Goal: Communication & Community: Answer question/provide support

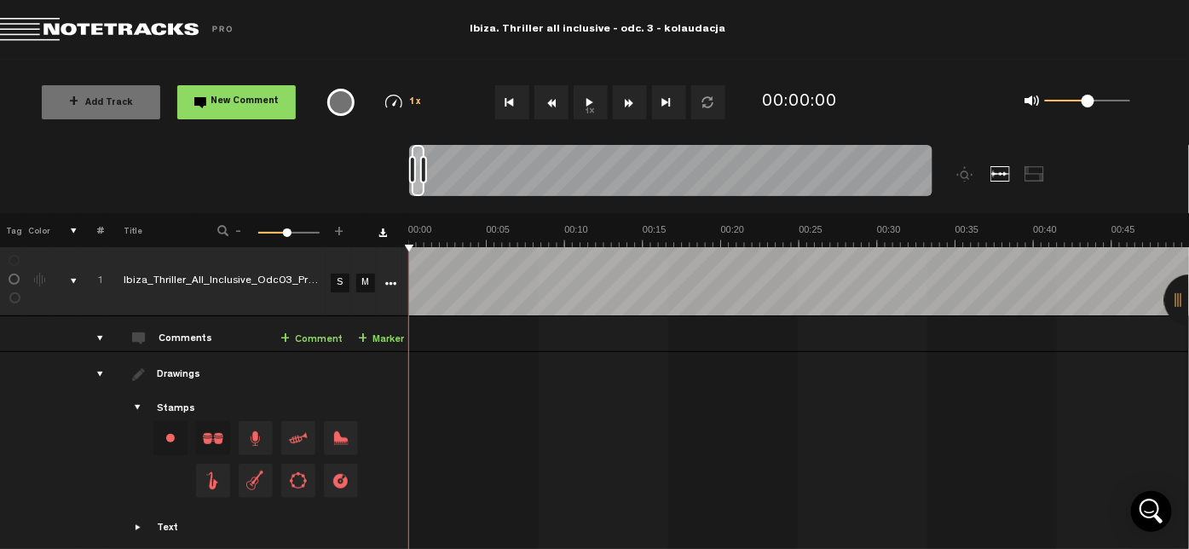
click at [581, 97] on button "1x" at bounding box center [591, 102] width 34 height 34
click at [590, 96] on button "1x" at bounding box center [591, 102] width 34 height 34
click at [309, 346] on link "+ Comment" at bounding box center [312, 340] width 62 height 20
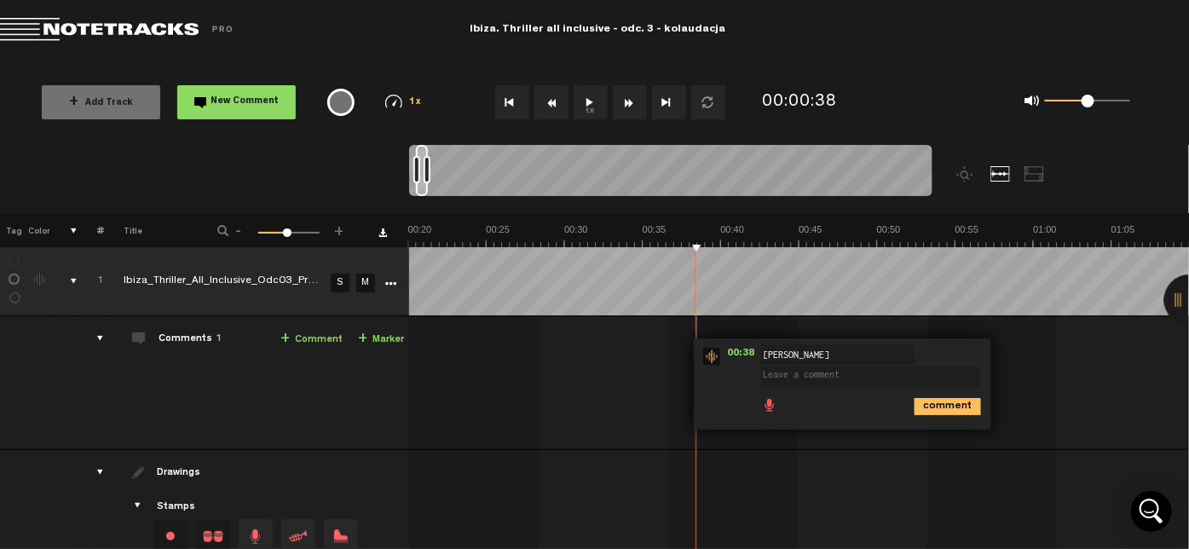
drag, startPoint x: 309, startPoint y: 346, endPoint x: 645, endPoint y: 366, distance: 336.5
click at [645, 366] on tr "Comments 1 + Comment + Marker 1 Ibiza_Thriller_All_Inclusive_Odc03_Prev_v2 S M …" at bounding box center [595, 383] width 1191 height 134
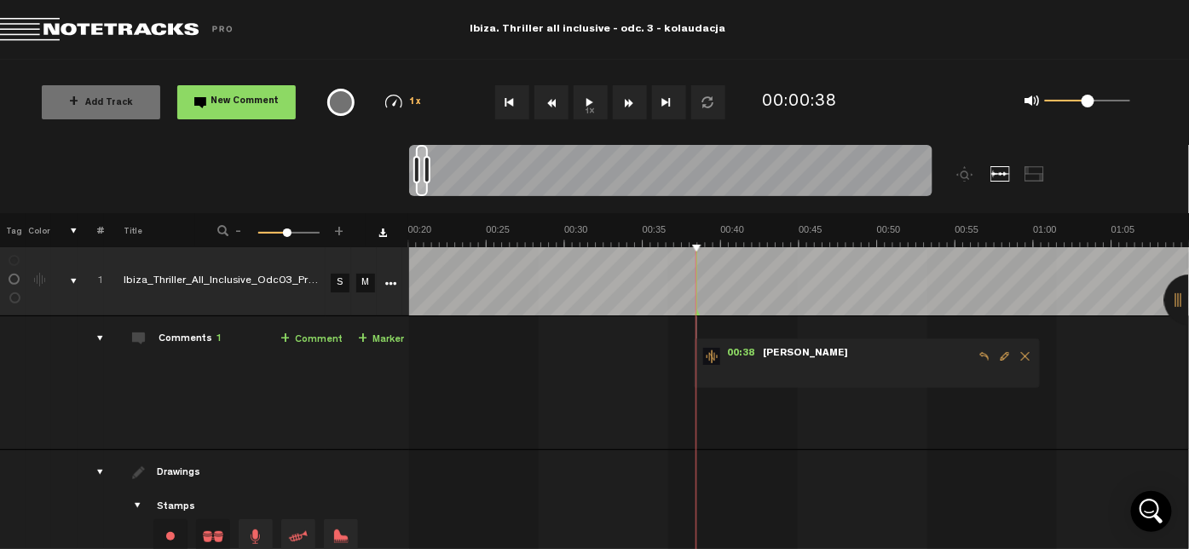
click at [1003, 354] on span "Edit comment" at bounding box center [1005, 356] width 20 height 12
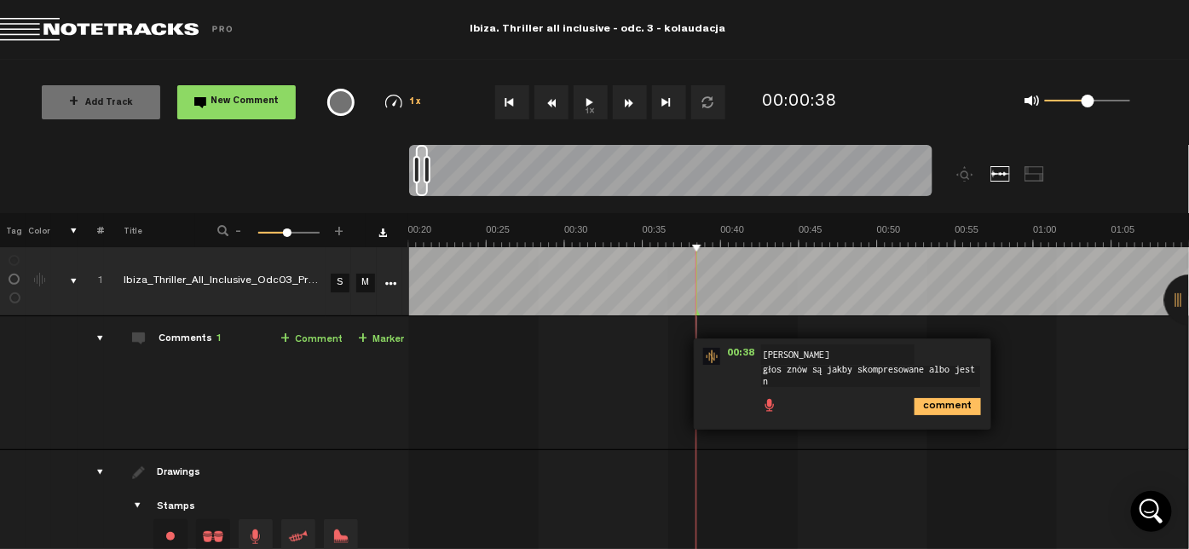
scroll to position [1, 0]
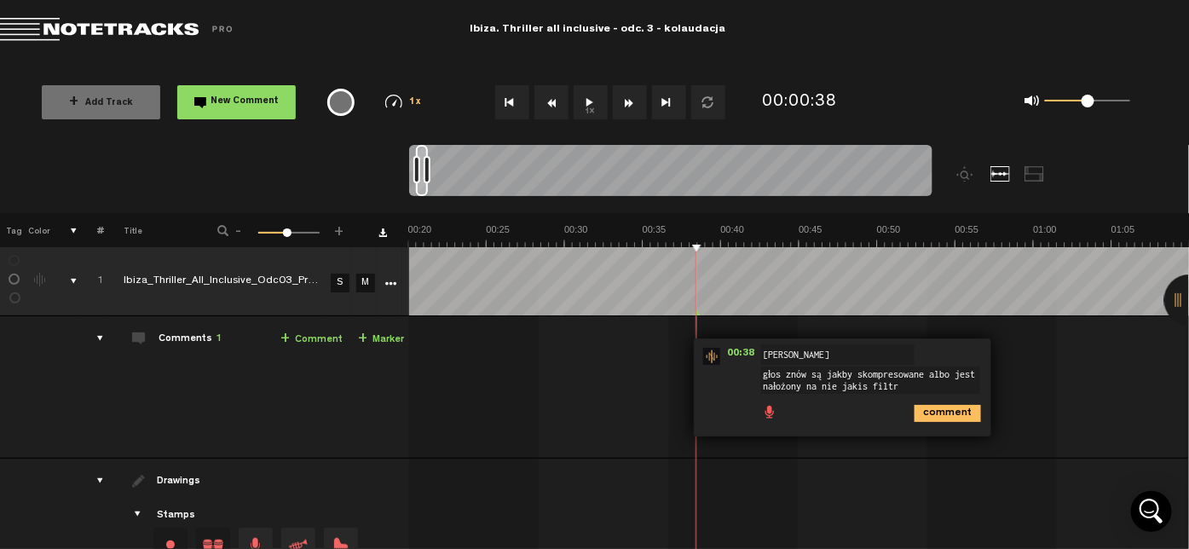
click at [890, 385] on textarea "głos znów są jakby skompresowane albo jest nałożony na nie jakis filtr" at bounding box center [870, 380] width 219 height 27
drag, startPoint x: 897, startPoint y: 385, endPoint x: 870, endPoint y: 389, distance: 26.6
click at [870, 389] on textarea "głos znów są jakby skompresowane albo jest nałożony na nie jakiś filtr" at bounding box center [870, 380] width 219 height 27
click at [861, 376] on textarea "głos znów są jakby skompresowane albo jest nałożony na nie jakiś filtr" at bounding box center [870, 380] width 219 height 27
type textarea "głos znów są jakby skompresowane albo jest nałożony na nie jakiś filtr"
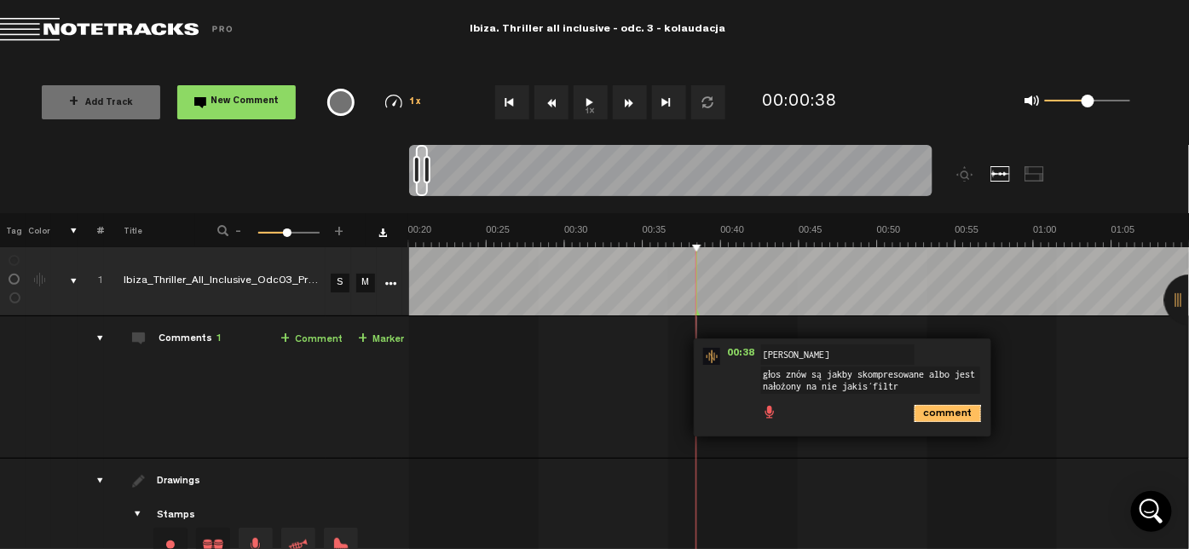
click at [944, 410] on icon "comment" at bounding box center [948, 413] width 67 height 17
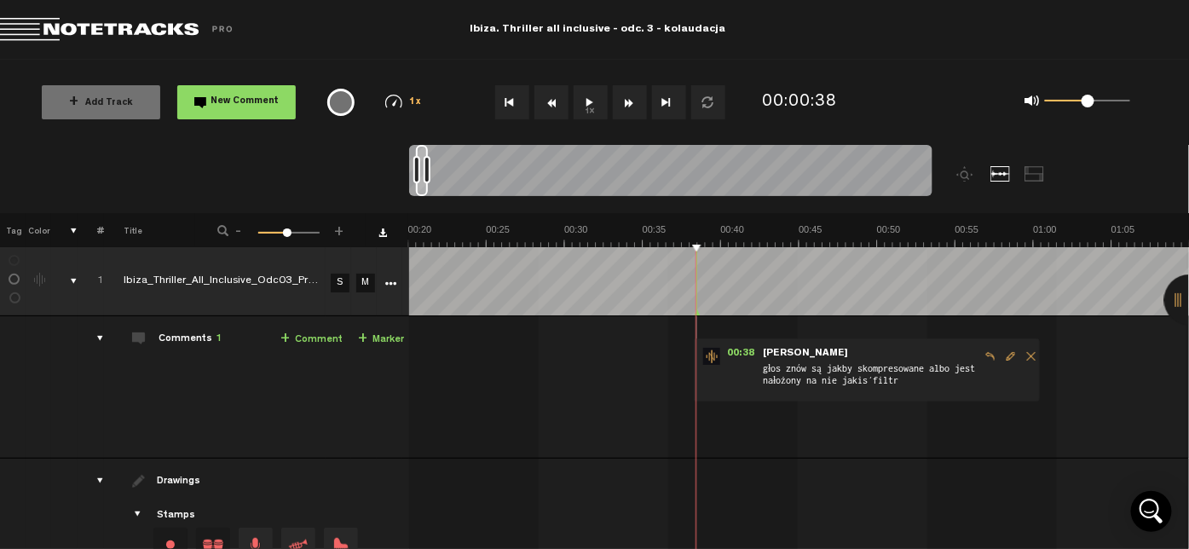
click at [587, 109] on button "1x" at bounding box center [591, 102] width 34 height 34
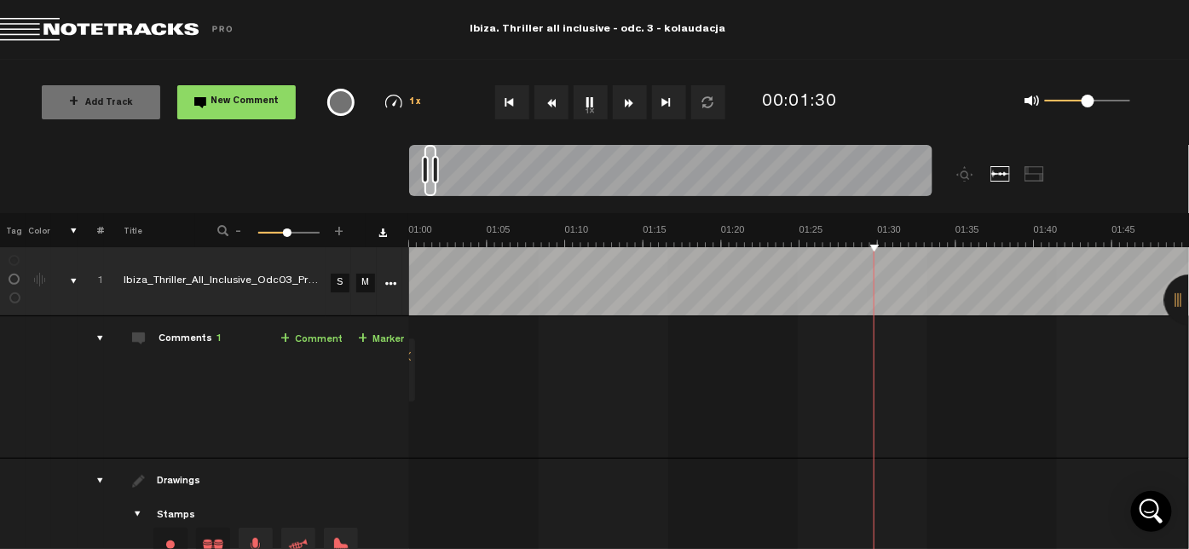
scroll to position [0, 938]
click at [599, 101] on button "1x" at bounding box center [591, 102] width 34 height 34
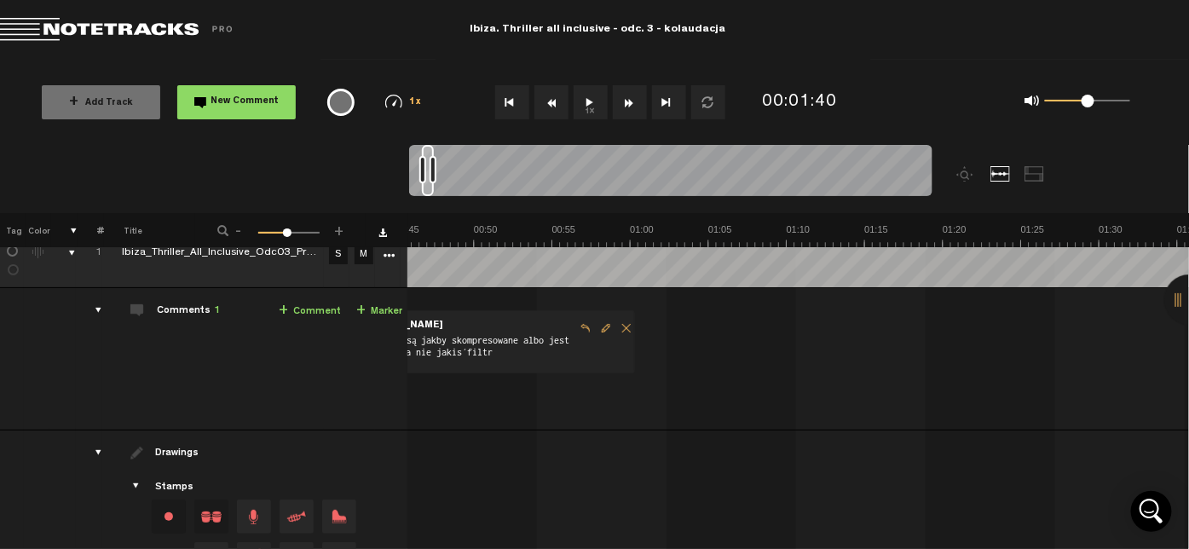
scroll to position [0, 716]
click at [603, 324] on span "Edit comment" at bounding box center [606, 328] width 20 height 12
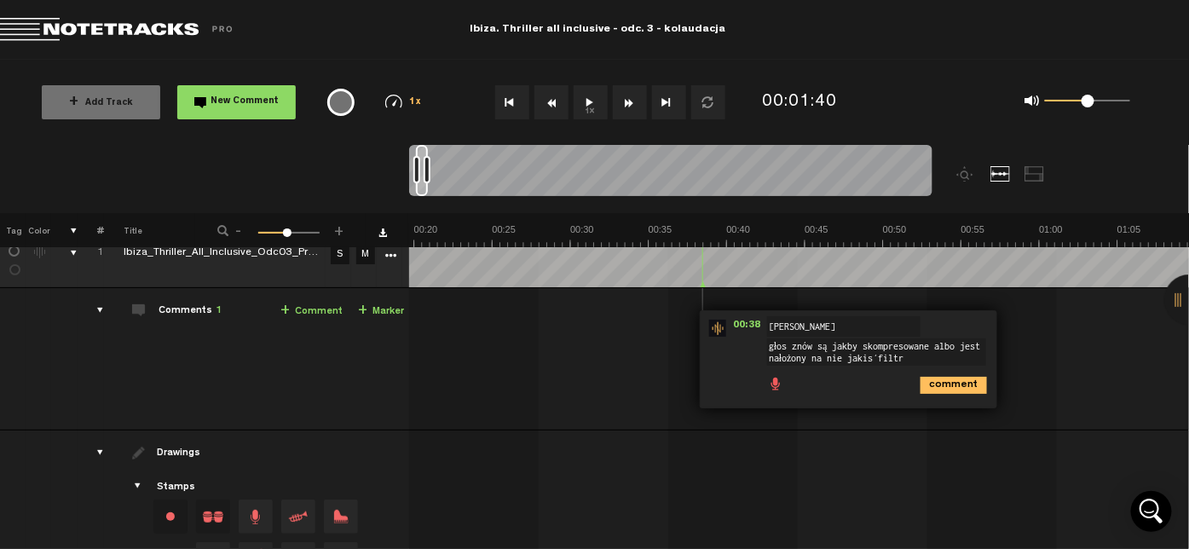
scroll to position [1, 0]
drag, startPoint x: 876, startPoint y: 360, endPoint x: 899, endPoint y: 361, distance: 22.2
click at [899, 361] on textarea "głos znów są jakby skompresowane albo jest nałożony na nie jakiś filtr" at bounding box center [876, 351] width 219 height 27
drag, startPoint x: 899, startPoint y: 361, endPoint x: 796, endPoint y: 350, distance: 103.0
click at [796, 350] on textarea "głos znów są jakby skompresowane albo jest nałożony na nie jakiś filtr" at bounding box center [876, 351] width 219 height 27
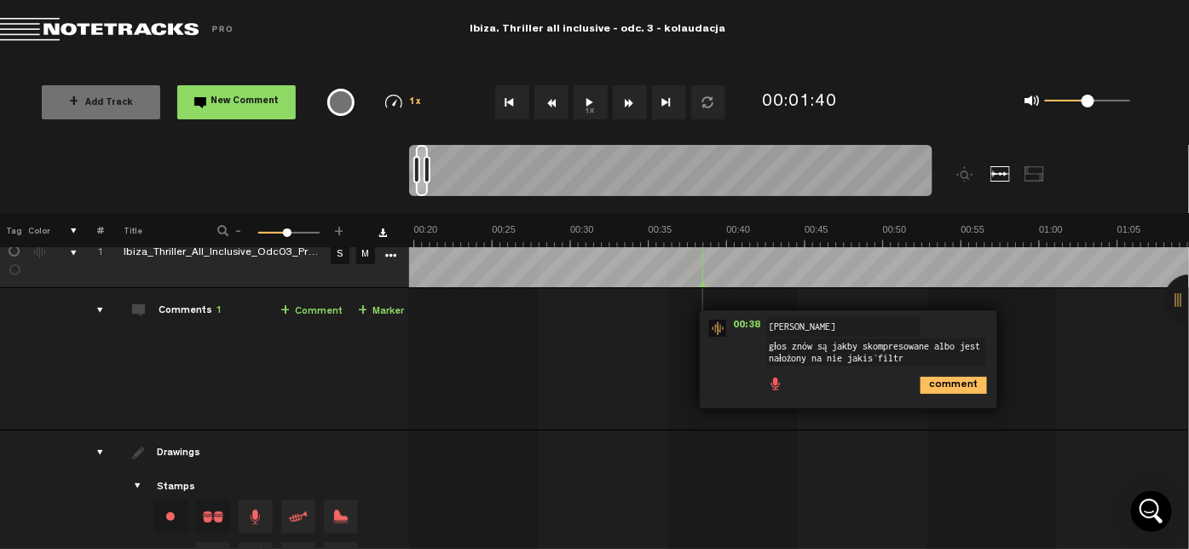
drag, startPoint x: 908, startPoint y: 353, endPoint x: 876, endPoint y: 354, distance: 31.6
click at [876, 354] on textarea "głos znów są jakby skompresowane albo jest nałożony na nie jakiś filtr" at bounding box center [876, 351] width 219 height 27
click at [977, 379] on icon "comment" at bounding box center [954, 385] width 67 height 17
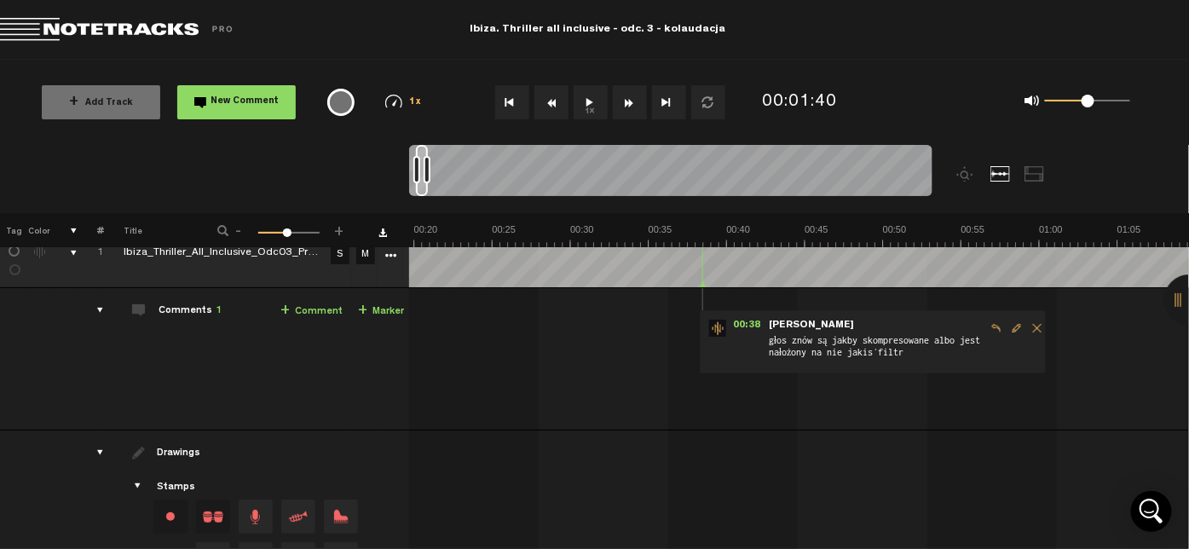
click at [583, 101] on button "1x" at bounding box center [591, 102] width 34 height 34
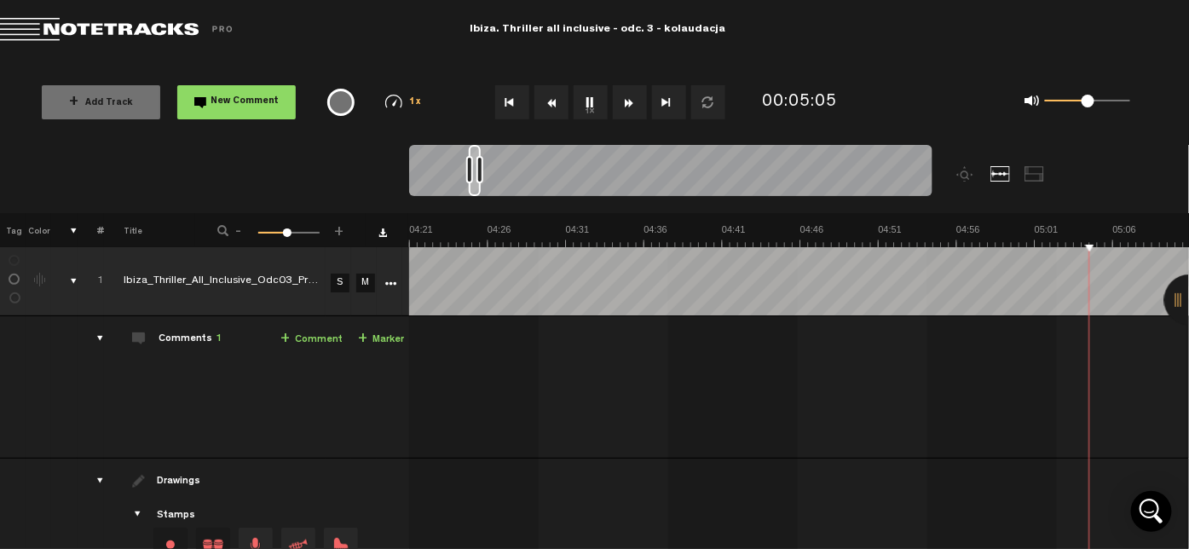
scroll to position [0, 4064]
click at [587, 100] on button "1x" at bounding box center [591, 102] width 34 height 34
click at [590, 105] on button "1x" at bounding box center [591, 102] width 34 height 34
click at [590, 106] on button "1x" at bounding box center [591, 102] width 34 height 34
click at [319, 344] on link "+ Comment" at bounding box center [312, 340] width 62 height 20
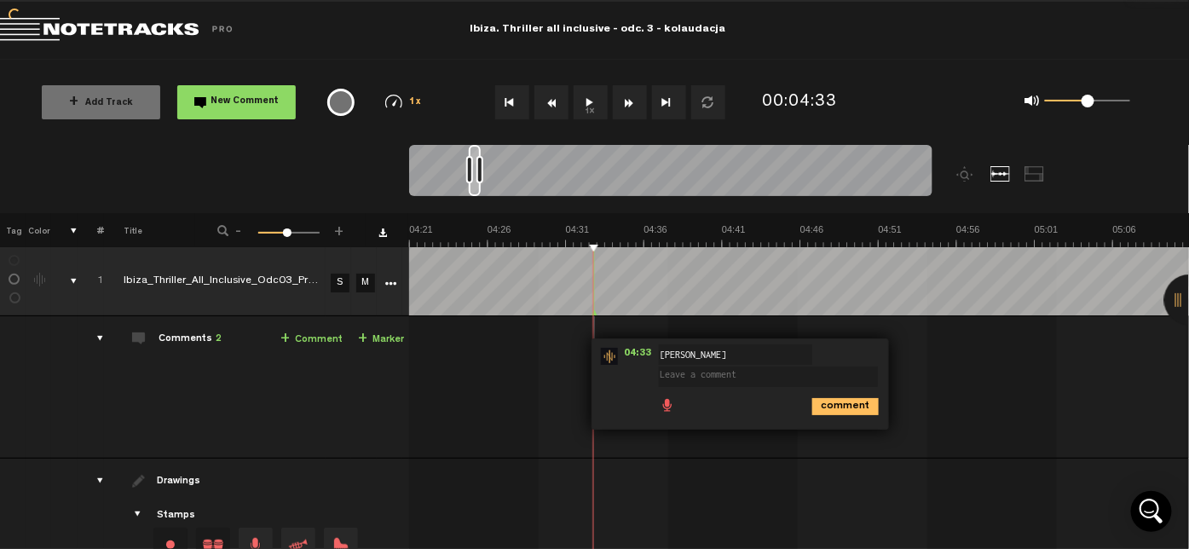
click at [318, 340] on link "+ Comment" at bounding box center [312, 340] width 62 height 20
click at [928, 377] on td "1 Ibiza_Thriller_All_Inclusive_Odc03_Prev_v2 S M Ibiza_Thriller_All_Inclusive_O…" at bounding box center [800, 419] width 782 height 207
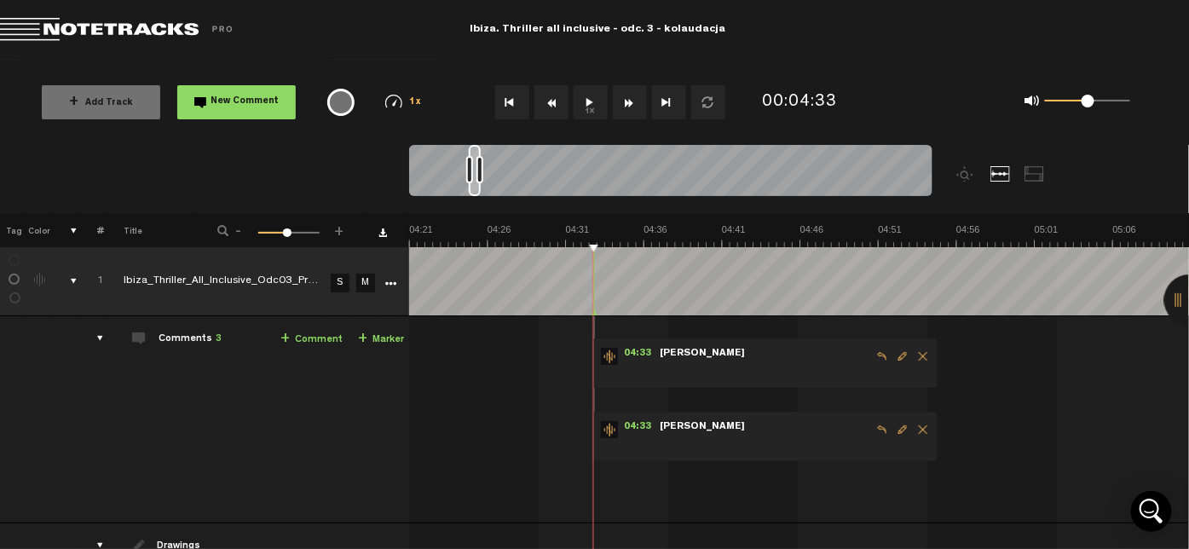
click at [924, 424] on span "Delete comment" at bounding box center [923, 430] width 20 height 12
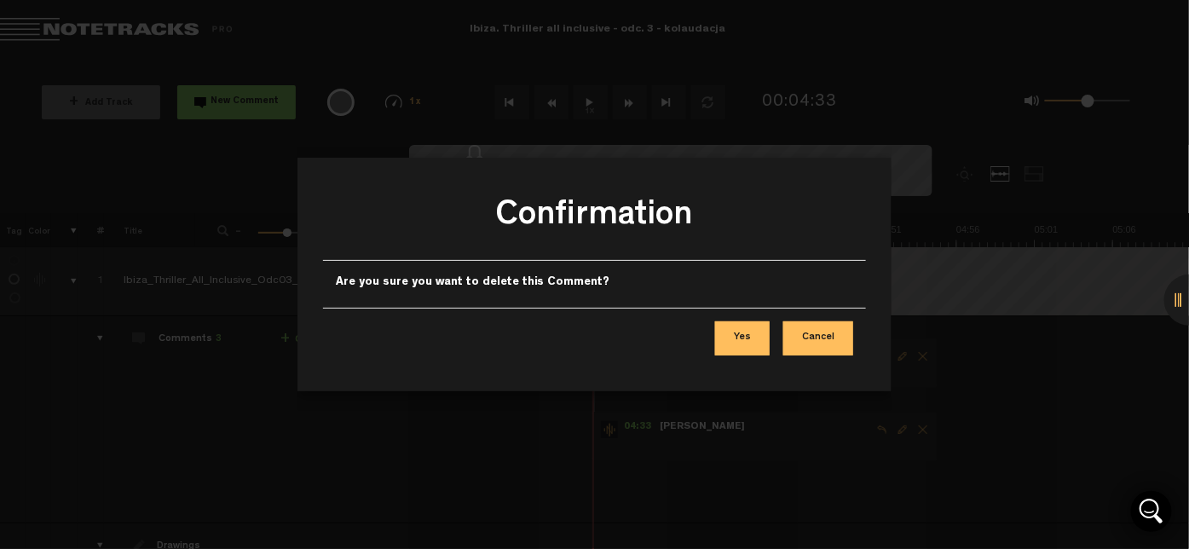
click at [751, 333] on button "Yes" at bounding box center [742, 338] width 55 height 34
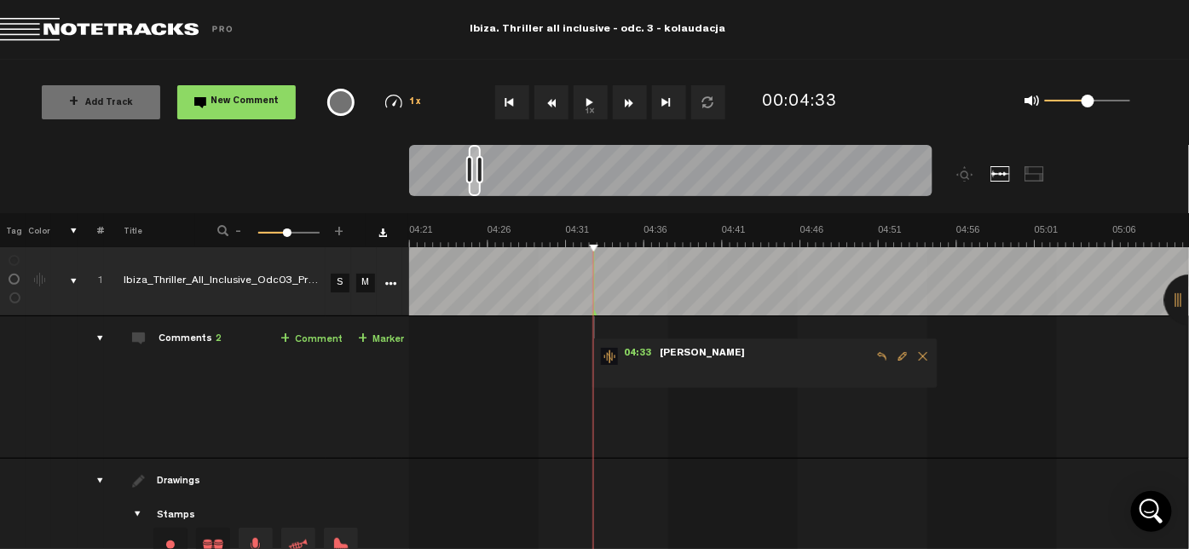
click at [894, 357] on span "Edit comment" at bounding box center [903, 356] width 20 height 12
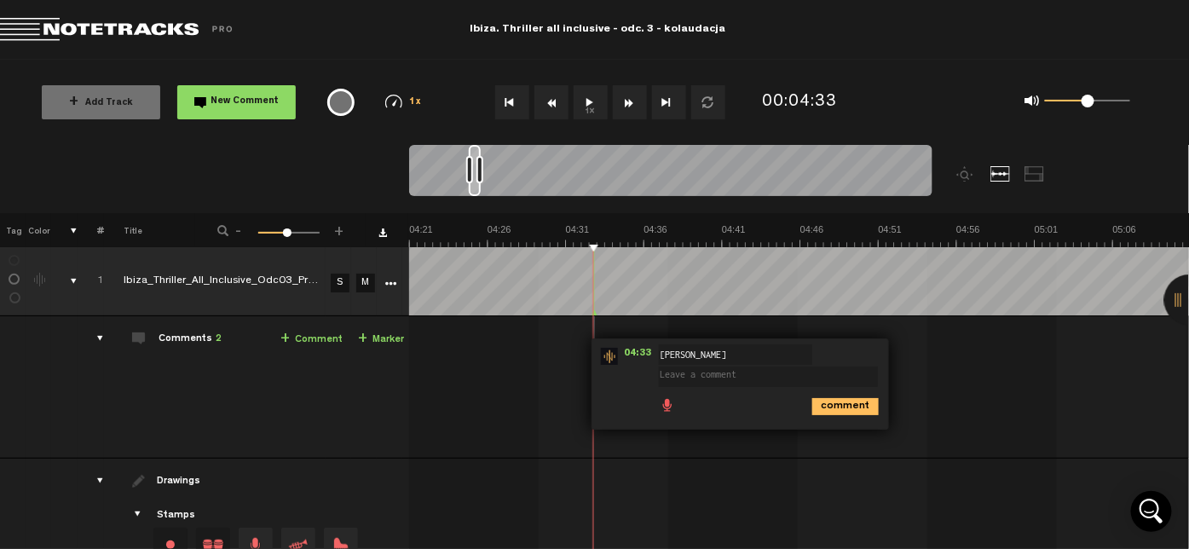
type textarea "r"
click at [838, 371] on textarea "trochę ta scena siada - nie ma tła, a [PERSON_NAME] ma słaby głos" at bounding box center [768, 380] width 219 height 27
type textarea "trochę ta scena siada - nie ma tła dźwiękowego, a [PERSON_NAME] ma słaby głos"
click at [841, 412] on icon "comment" at bounding box center [846, 413] width 67 height 17
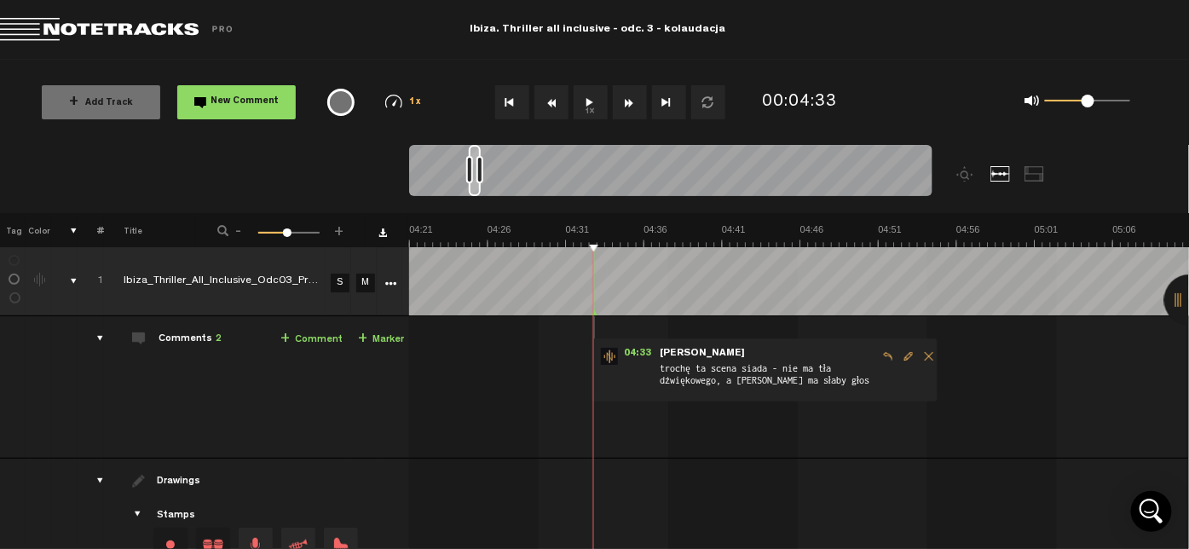
click at [580, 105] on button "1x" at bounding box center [591, 102] width 34 height 34
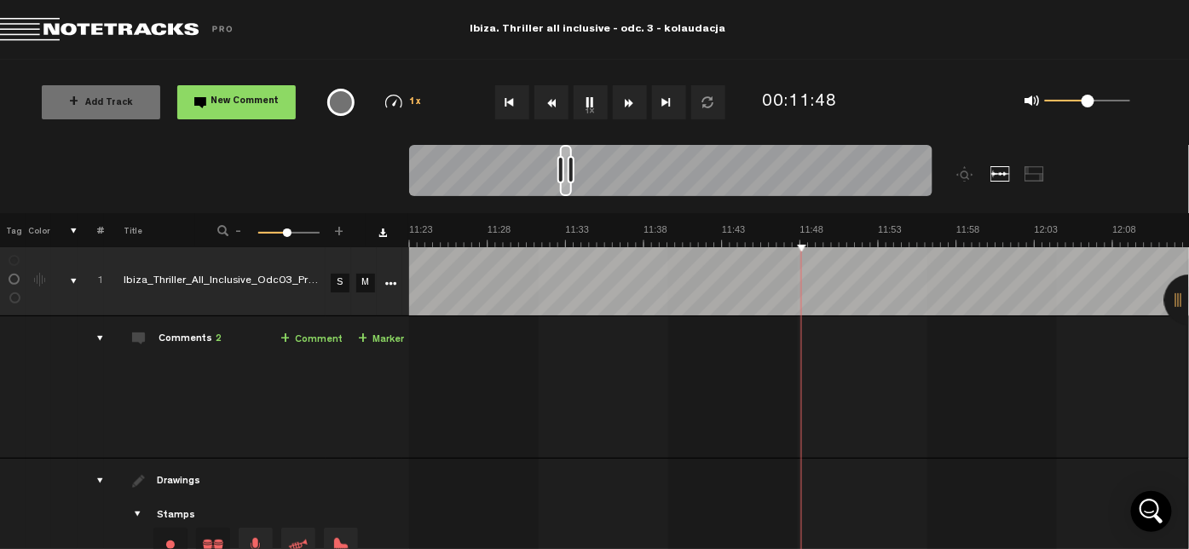
scroll to position [0, 10632]
click at [594, 106] on button "1x" at bounding box center [591, 102] width 34 height 34
click at [324, 333] on link "+ Comment" at bounding box center [312, 340] width 62 height 20
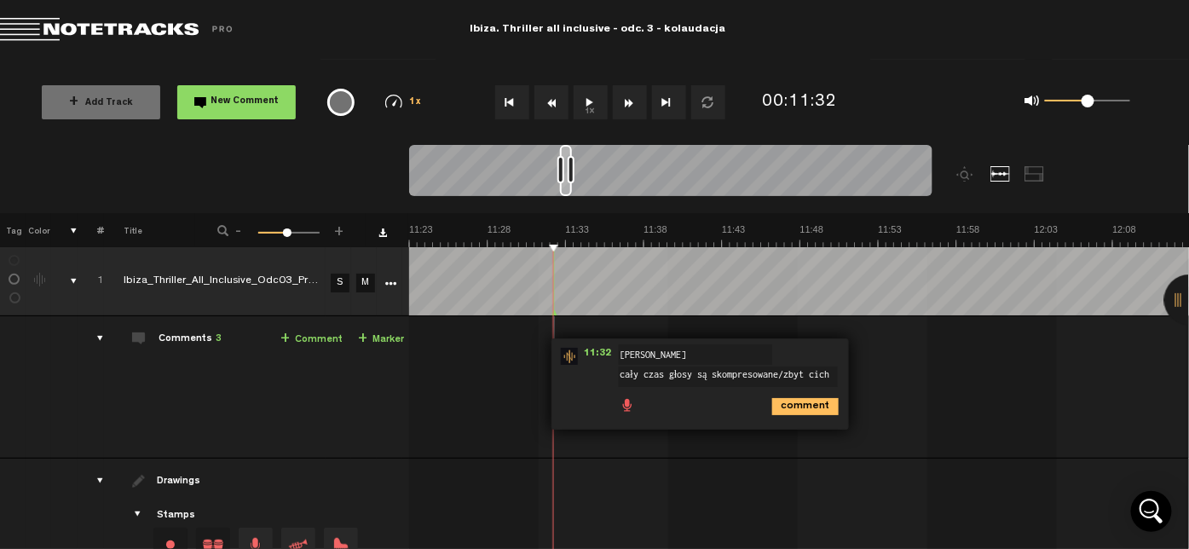
scroll to position [1, 0]
type textarea "cały czas głosy są skompresowane/zbyt ciche"
click at [808, 410] on icon "comment" at bounding box center [805, 413] width 67 height 17
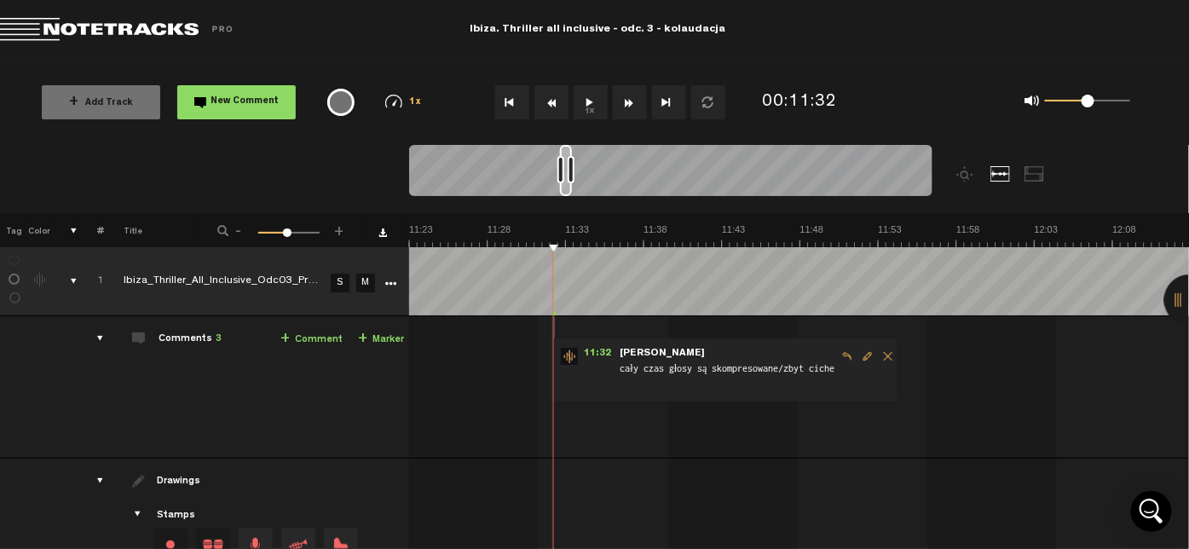
click at [598, 107] on button "1x" at bounding box center [591, 102] width 34 height 34
click at [587, 103] on button "1x" at bounding box center [591, 102] width 34 height 34
click at [867, 351] on span "Edit comment" at bounding box center [868, 356] width 20 height 12
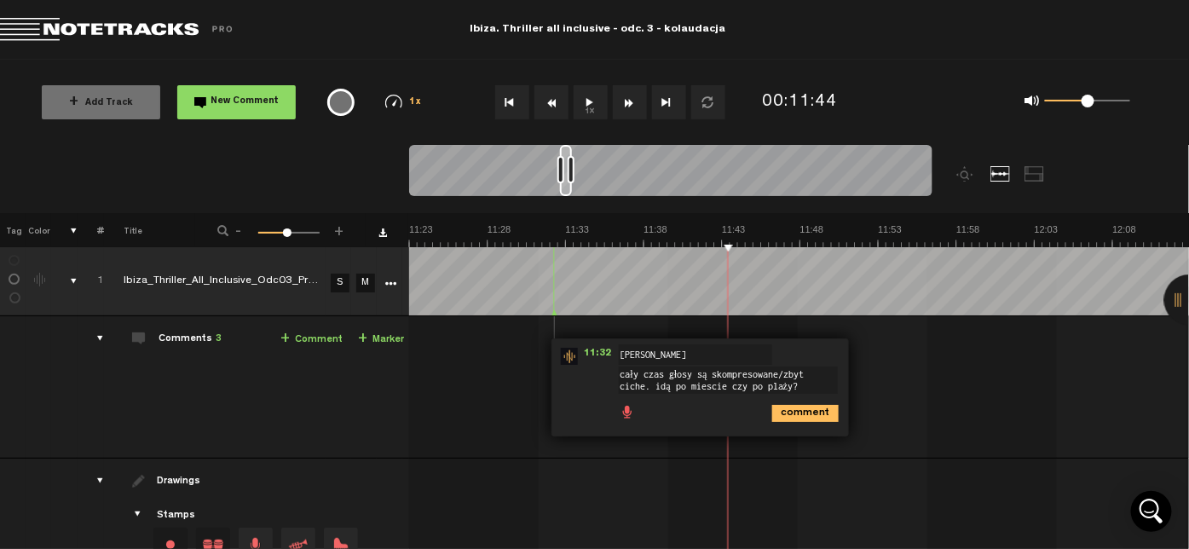
click at [704, 381] on textarea "cały czas głosy są skompresowane/zbyt ciche. idą po miescie czy po plaży?" at bounding box center [728, 380] width 219 height 27
click at [658, 383] on textarea "cały czas głosy są skompresowane/zbyt ciche. idą po miescie czy po plaży?" at bounding box center [728, 380] width 219 height 27
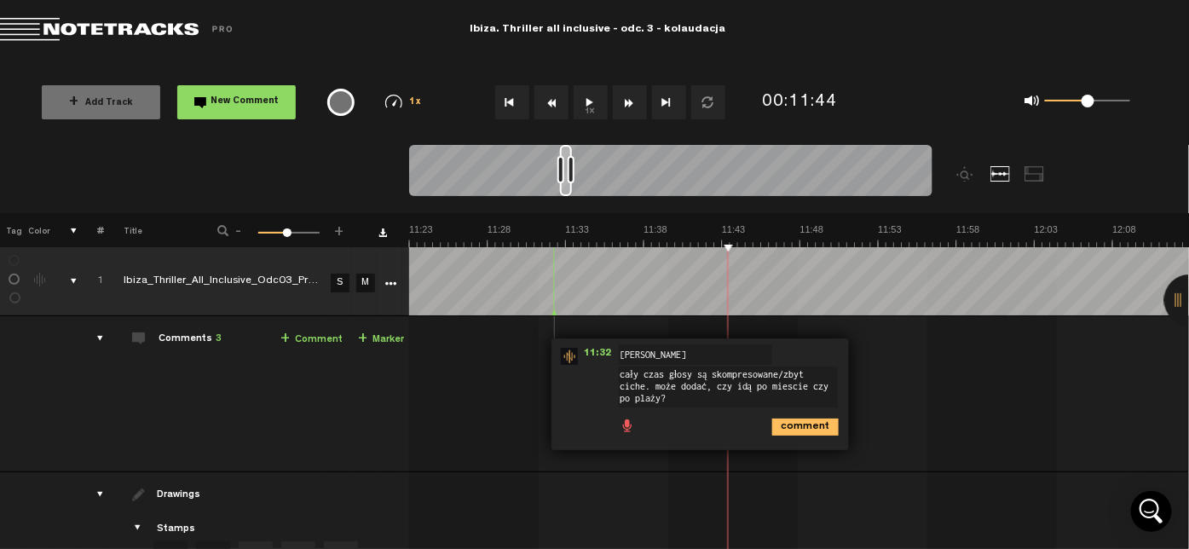
type textarea "cały czas głosy są skompresowane/zbyt ciche. może dodać, czy idą po miescie czy…"
click at [815, 424] on icon "comment" at bounding box center [805, 427] width 67 height 17
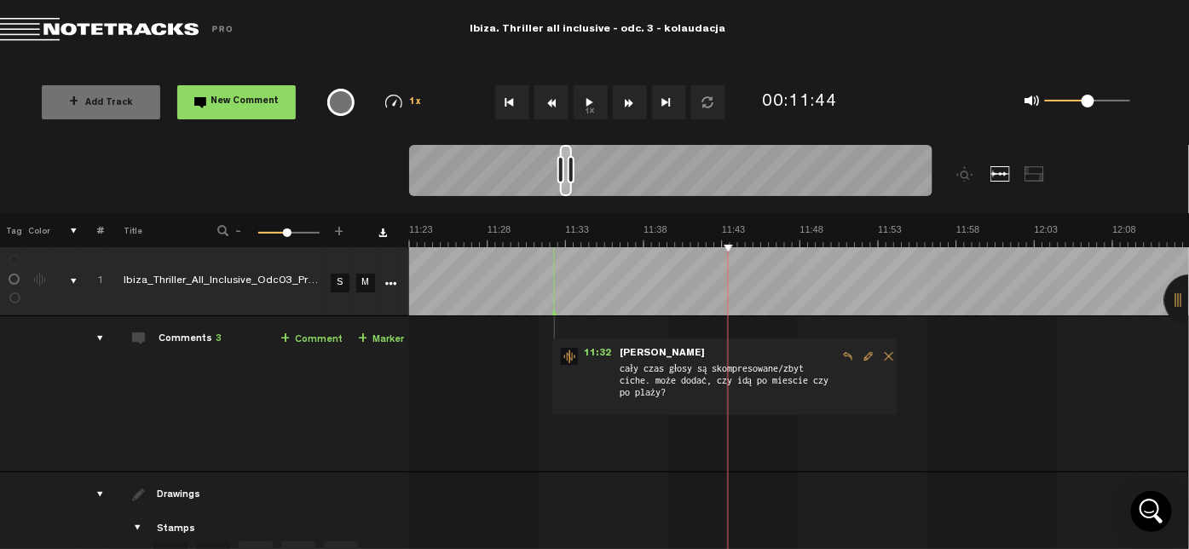
click at [587, 100] on button "1x" at bounding box center [591, 102] width 34 height 34
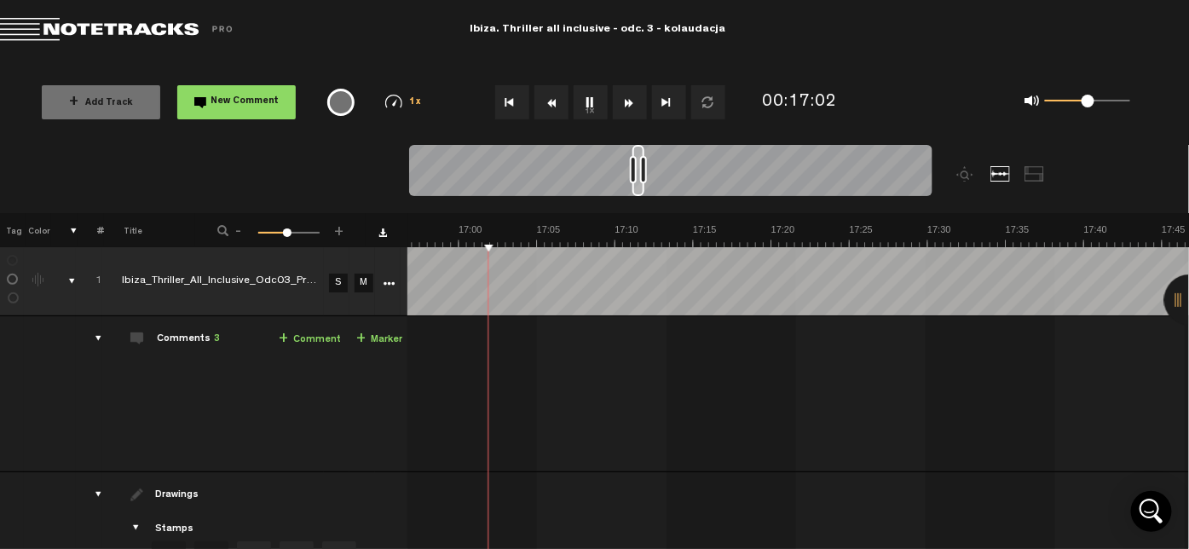
scroll to position [0, 15820]
click at [593, 101] on button "1x" at bounding box center [591, 102] width 34 height 34
click at [590, 103] on button "1x" at bounding box center [591, 102] width 34 height 34
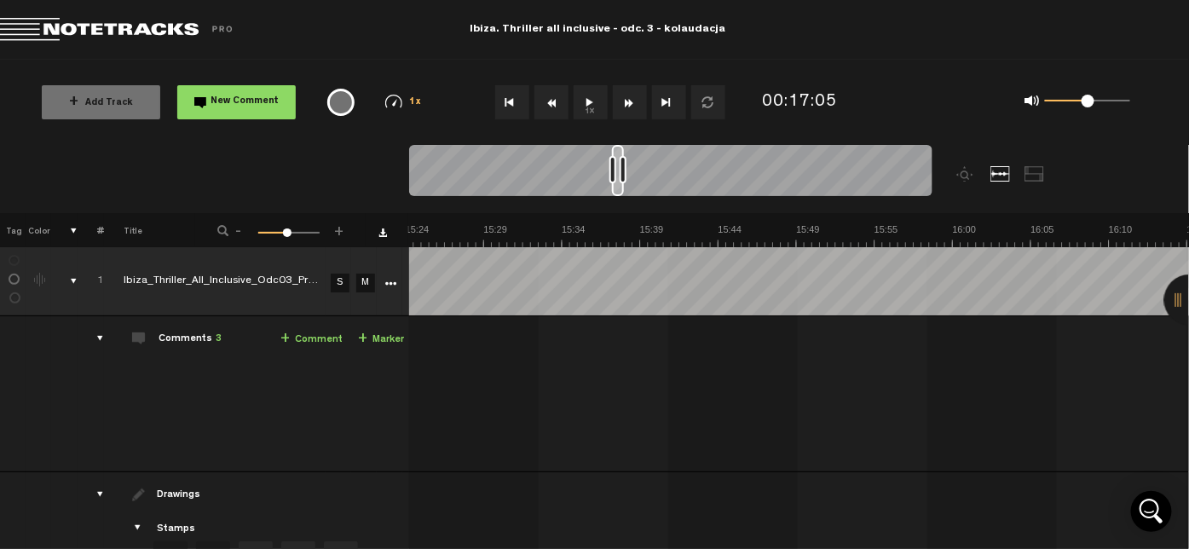
scroll to position [0, 14081]
click at [584, 104] on button "1x" at bounding box center [591, 102] width 34 height 34
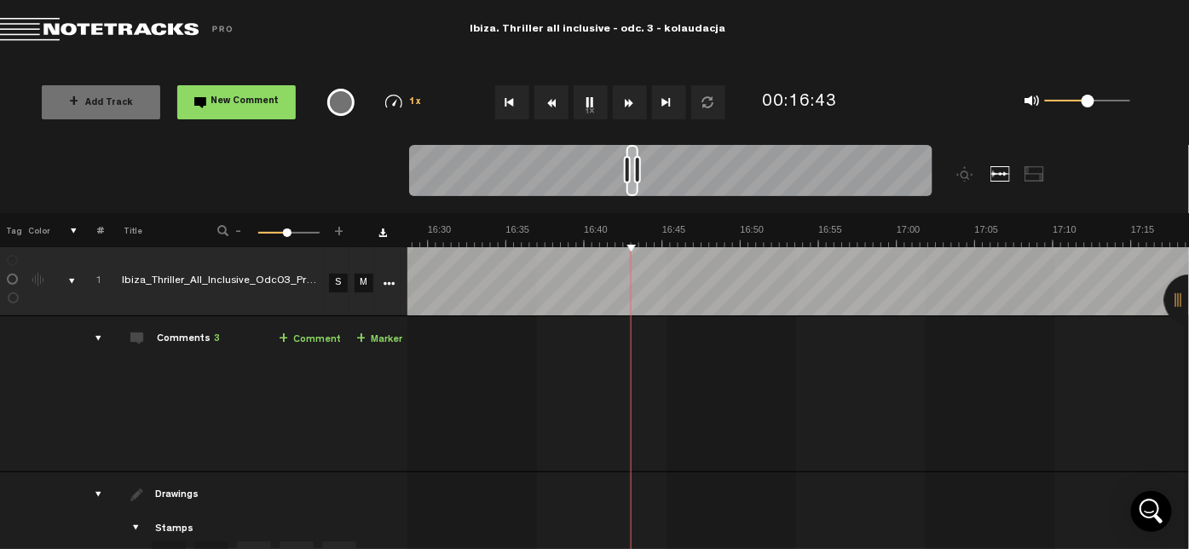
scroll to position [0, 0]
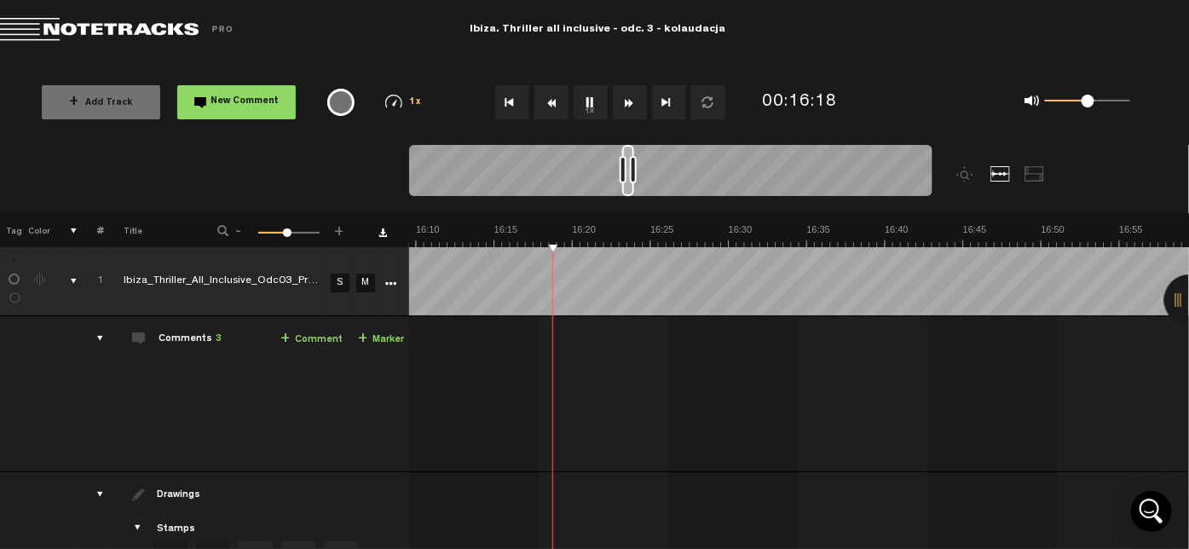
click at [589, 104] on button "1x" at bounding box center [591, 102] width 34 height 34
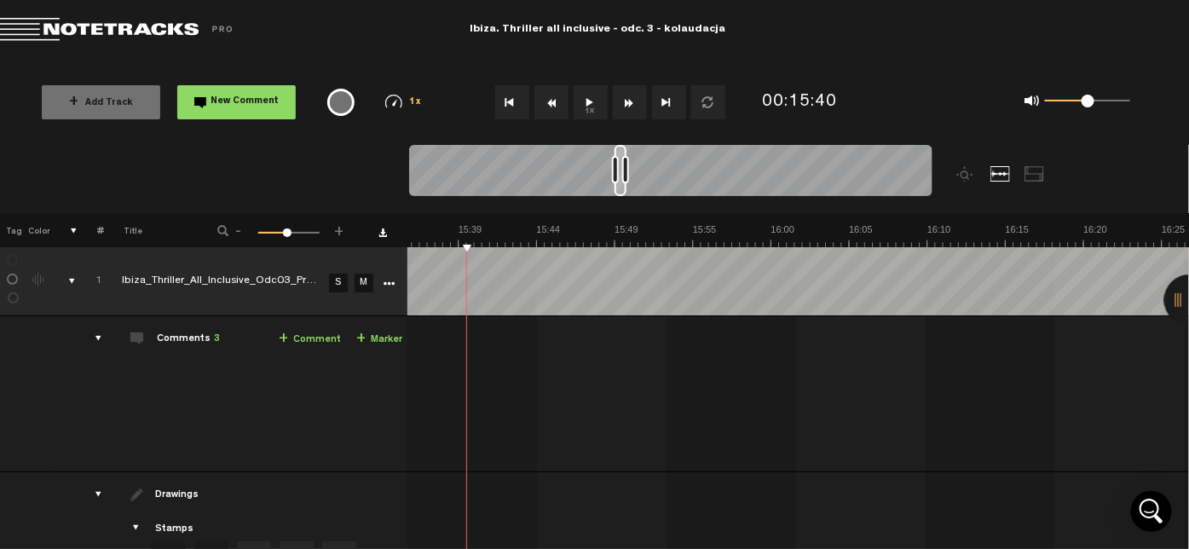
click at [585, 106] on button "1x" at bounding box center [591, 102] width 34 height 34
click at [306, 341] on link "+ Comment" at bounding box center [310, 340] width 62 height 20
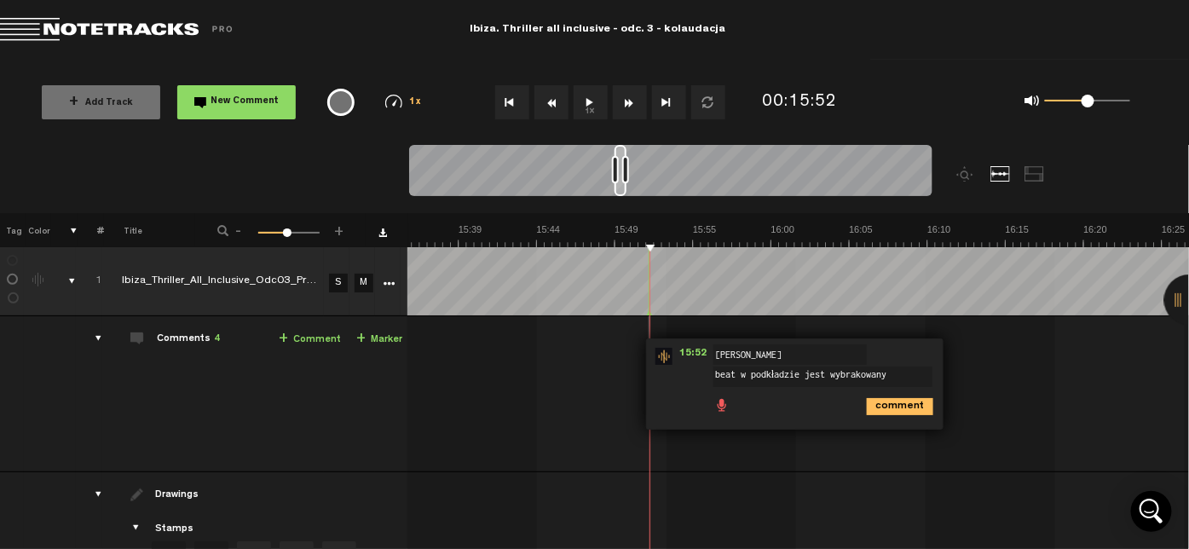
type textarea "beat w podkładzie jest wybrakowany"
click at [884, 413] on icon "comment" at bounding box center [900, 406] width 67 height 17
